Goal: Download file/media

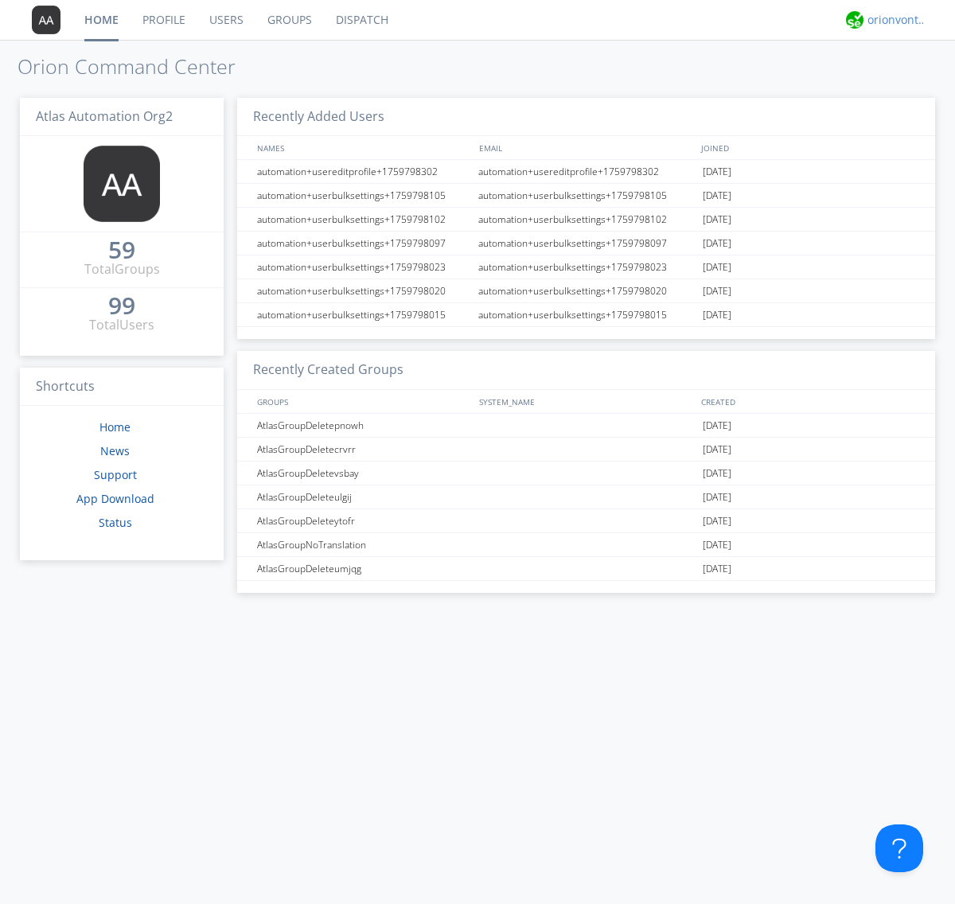
click at [893, 20] on div "orionvontas+atlas+automation+org2" at bounding box center [898, 20] width 60 height 16
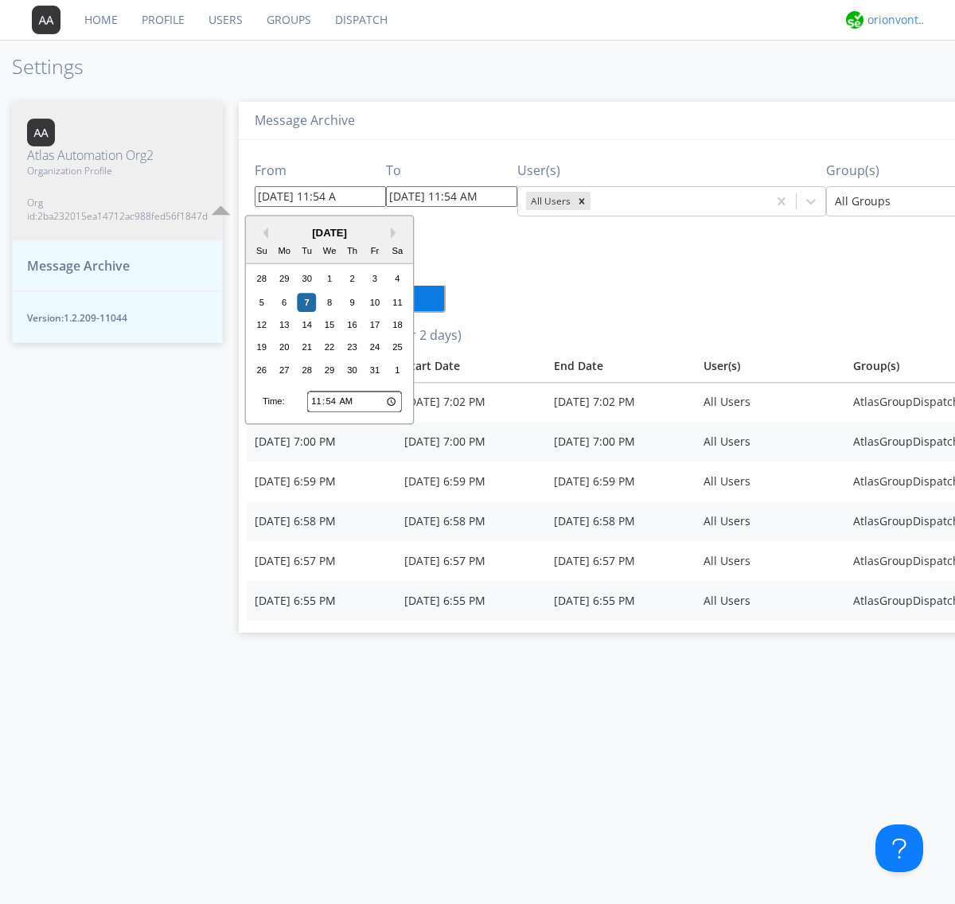
type input "[DATE] 11:54 AM"
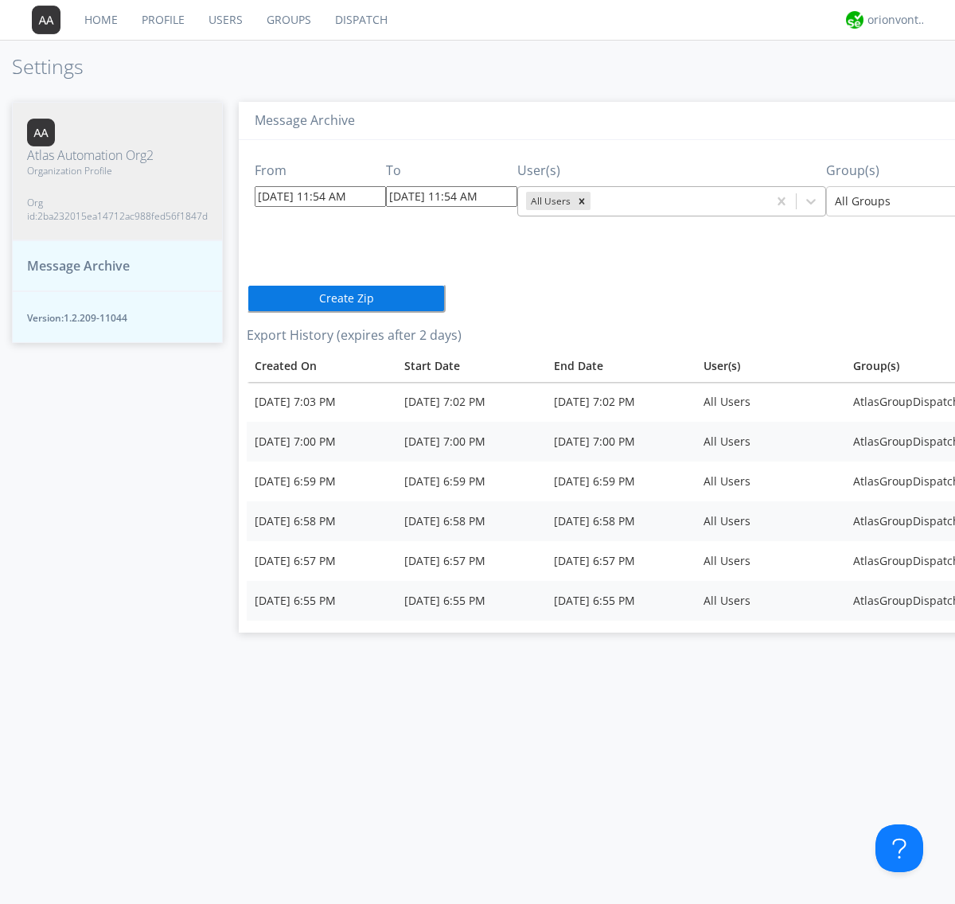
click at [579, 201] on icon "Remove All Users" at bounding box center [582, 201] width 6 height 6
click at [594, 201] on input "text" at bounding box center [595, 201] width 3 height 16
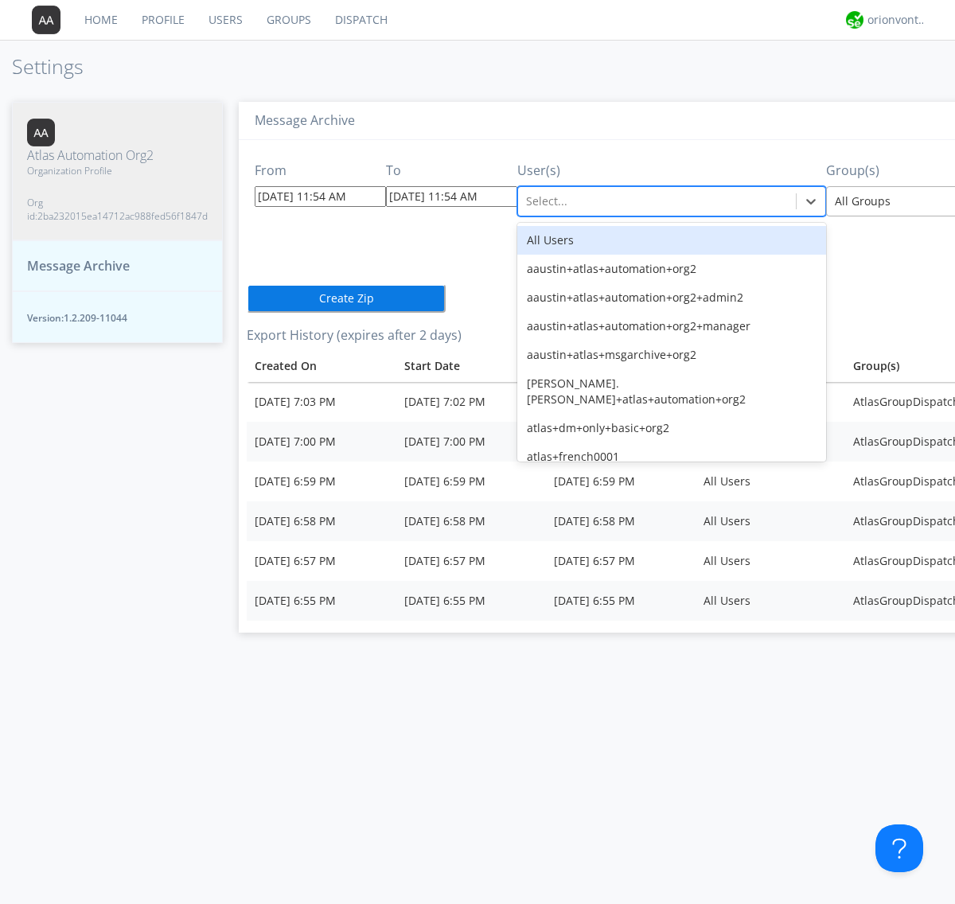
click at [883, 201] on div at bounding box center [951, 201] width 233 height 19
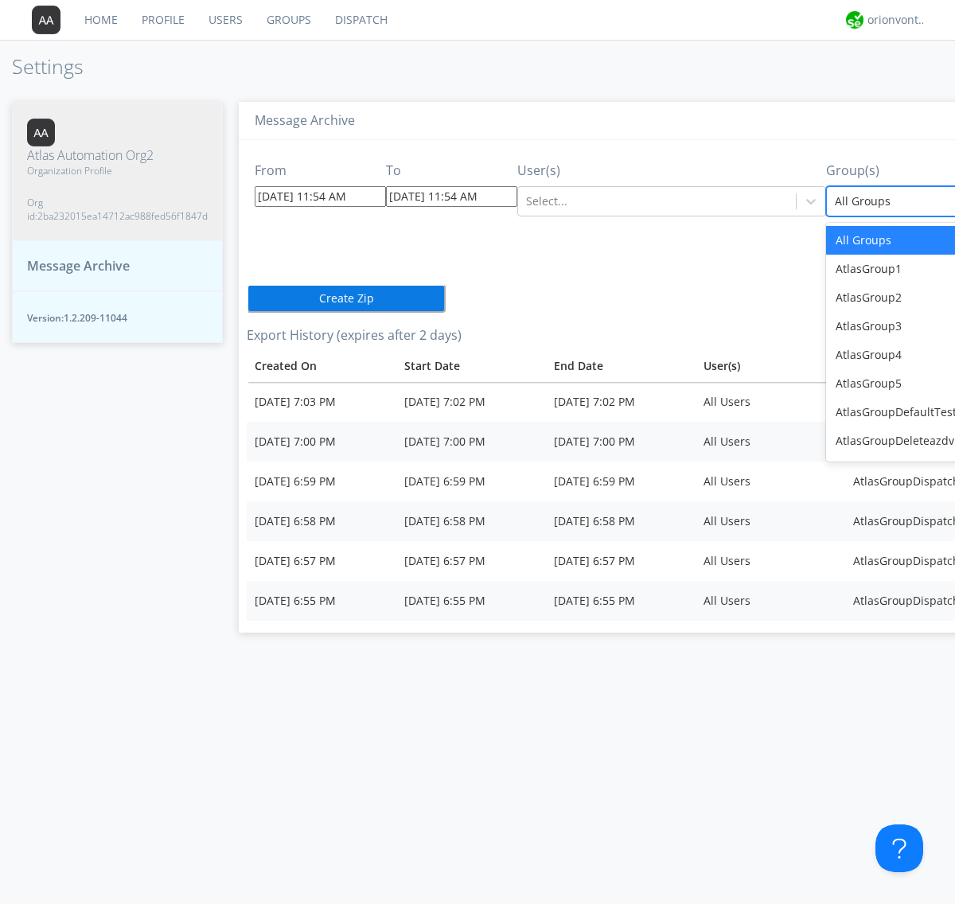
click at [247, 298] on button "Create Zip" at bounding box center [346, 298] width 199 height 29
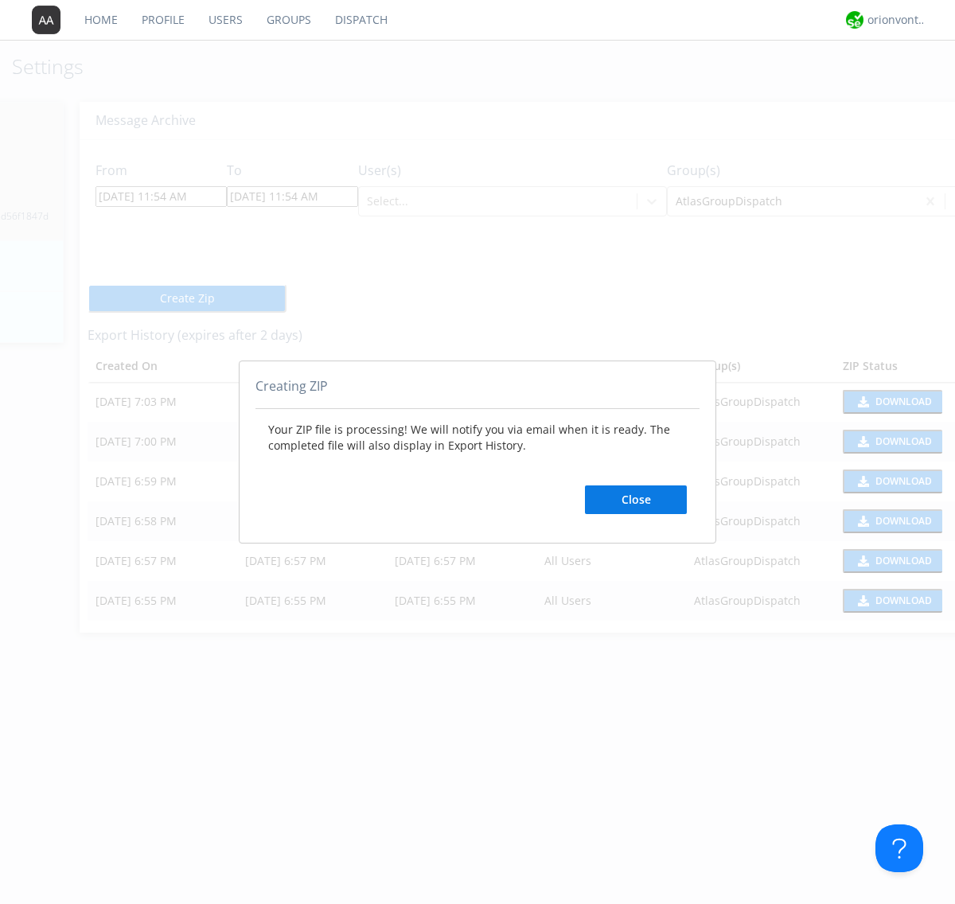
click at [636, 499] on button "Close" at bounding box center [636, 500] width 102 height 29
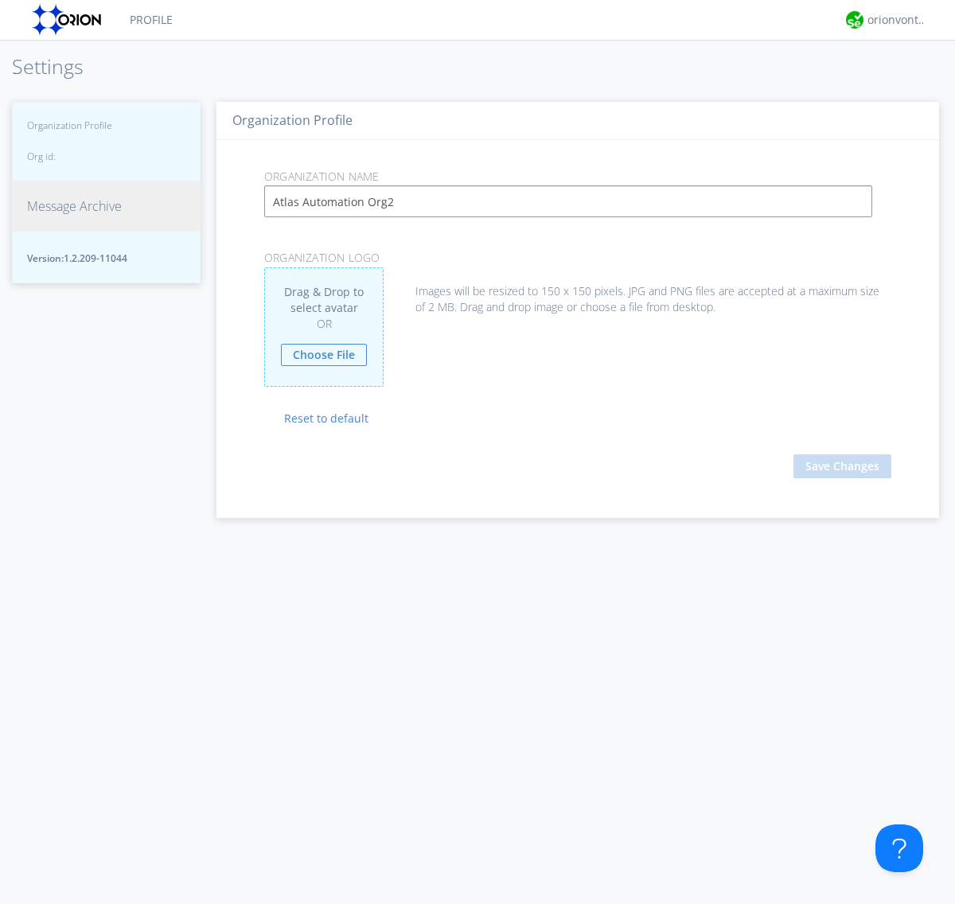
click at [74, 216] on span "Message Archive" at bounding box center [74, 206] width 95 height 18
